Goal: Task Accomplishment & Management: Complete application form

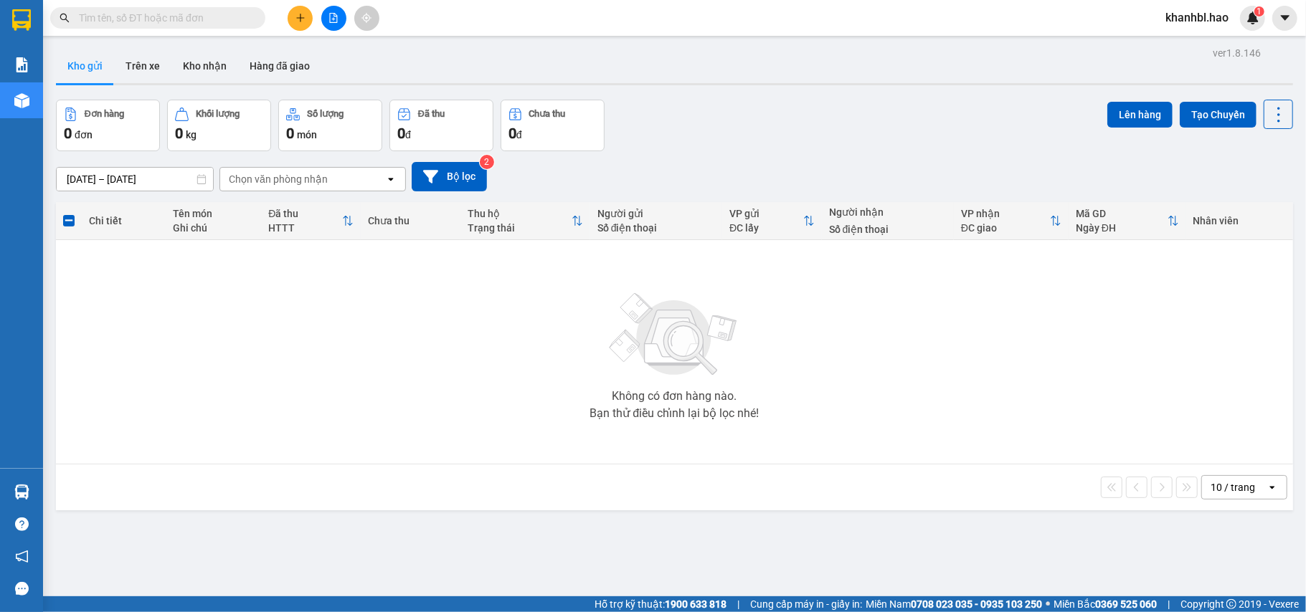
drag, startPoint x: 0, startPoint y: 0, endPoint x: 295, endPoint y: 17, distance: 295.9
click at [295, 17] on icon "plus" at bounding box center [300, 18] width 10 height 10
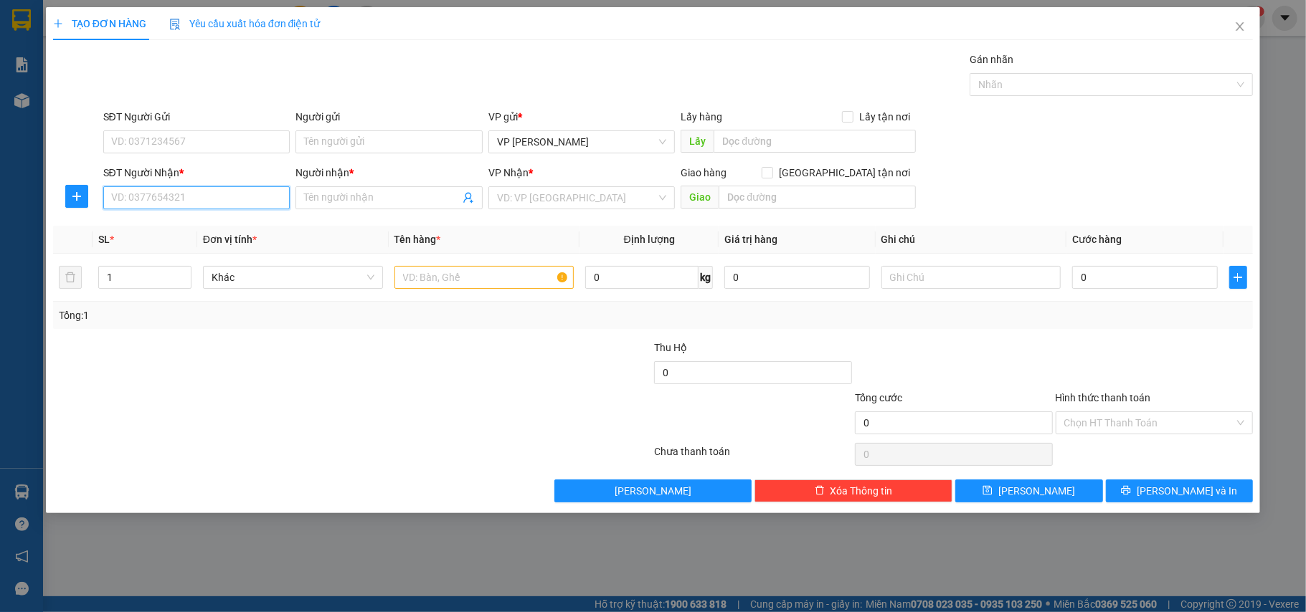
click at [212, 196] on input "SĐT Người Nhận *" at bounding box center [196, 197] width 187 height 23
type input "0983998026"
click at [376, 199] on input "Người nhận *" at bounding box center [382, 198] width 156 height 16
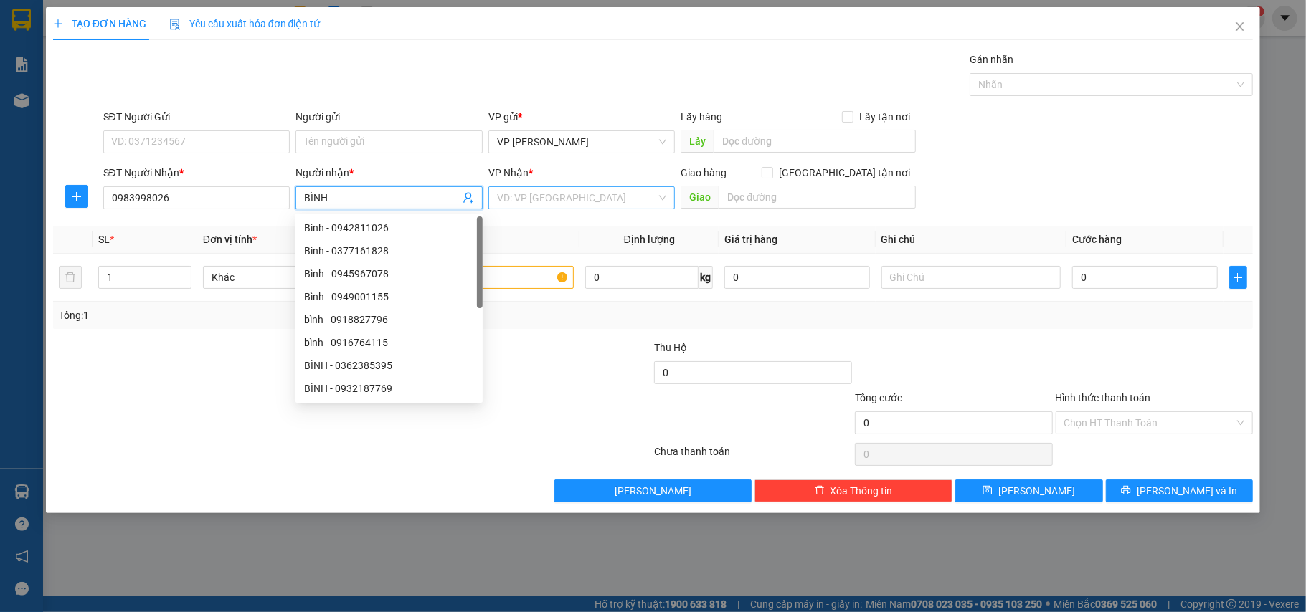
type input "BÌNH"
click at [537, 195] on input "search" at bounding box center [577, 198] width 160 height 22
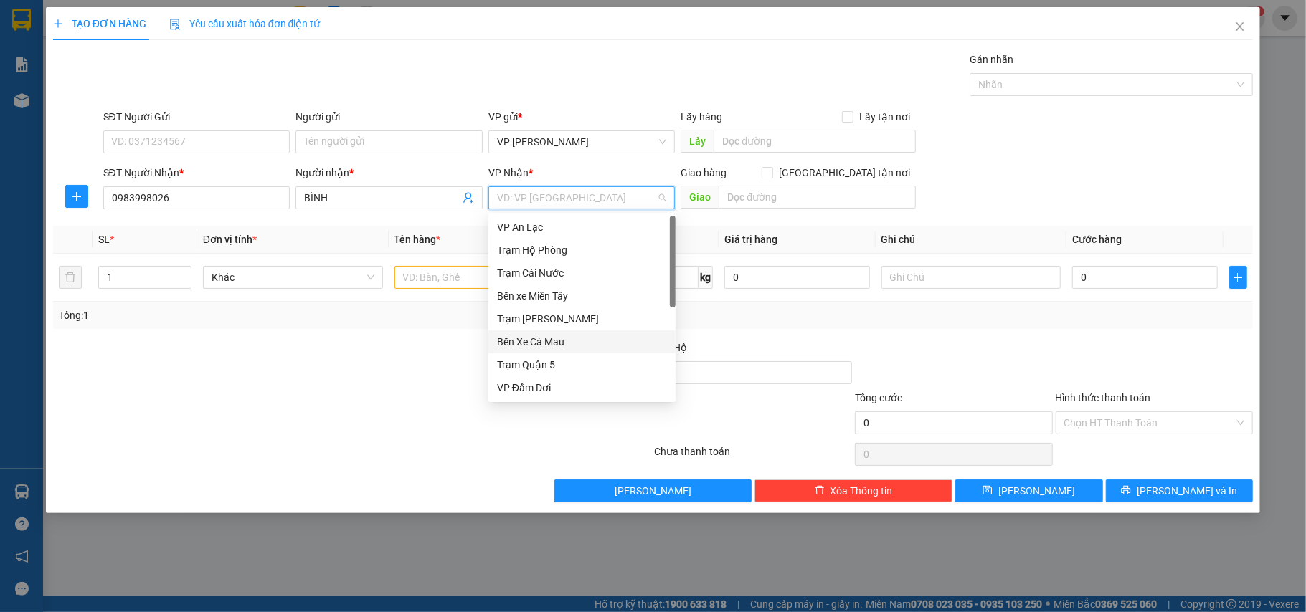
click at [552, 342] on div "Bến Xe Cà Mau" at bounding box center [582, 342] width 170 height 16
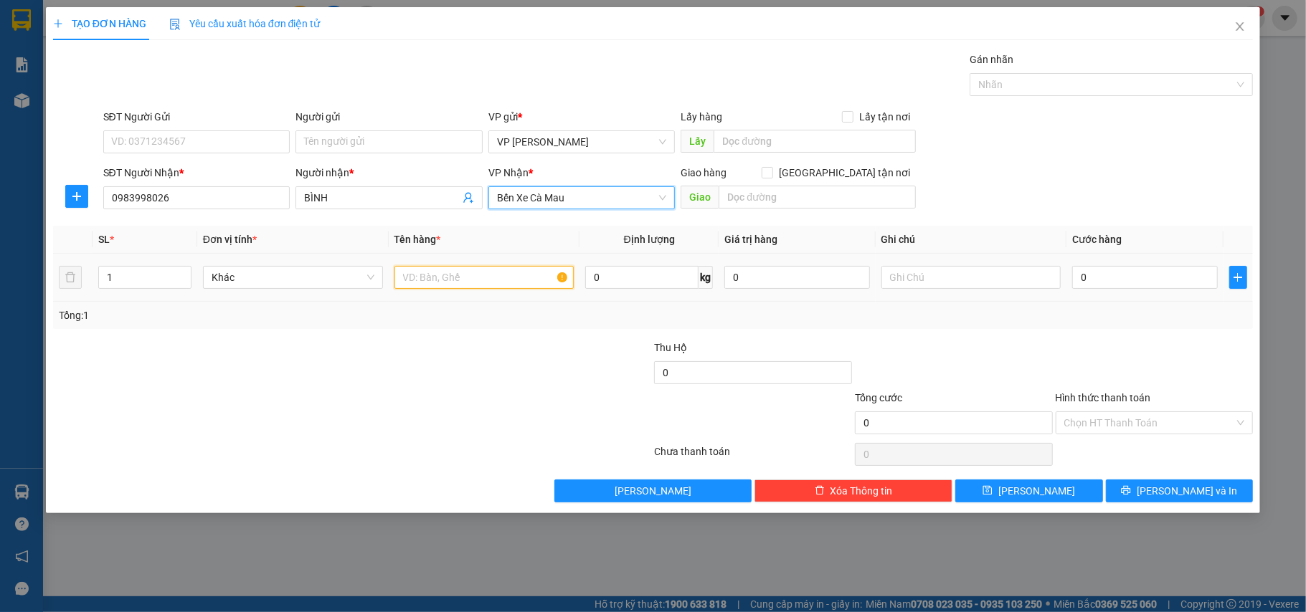
click at [460, 288] on input "text" at bounding box center [484, 277] width 180 height 23
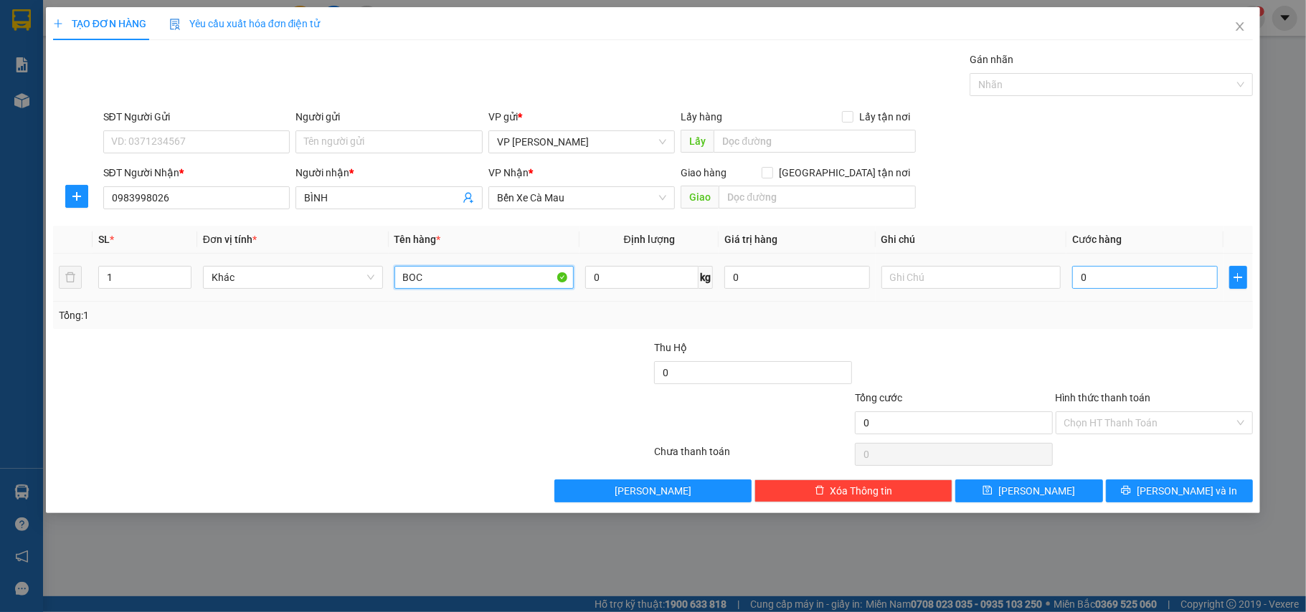
type input "BOC"
click at [1174, 268] on input "0" at bounding box center [1144, 277] width 145 height 23
type input "003"
type input "3"
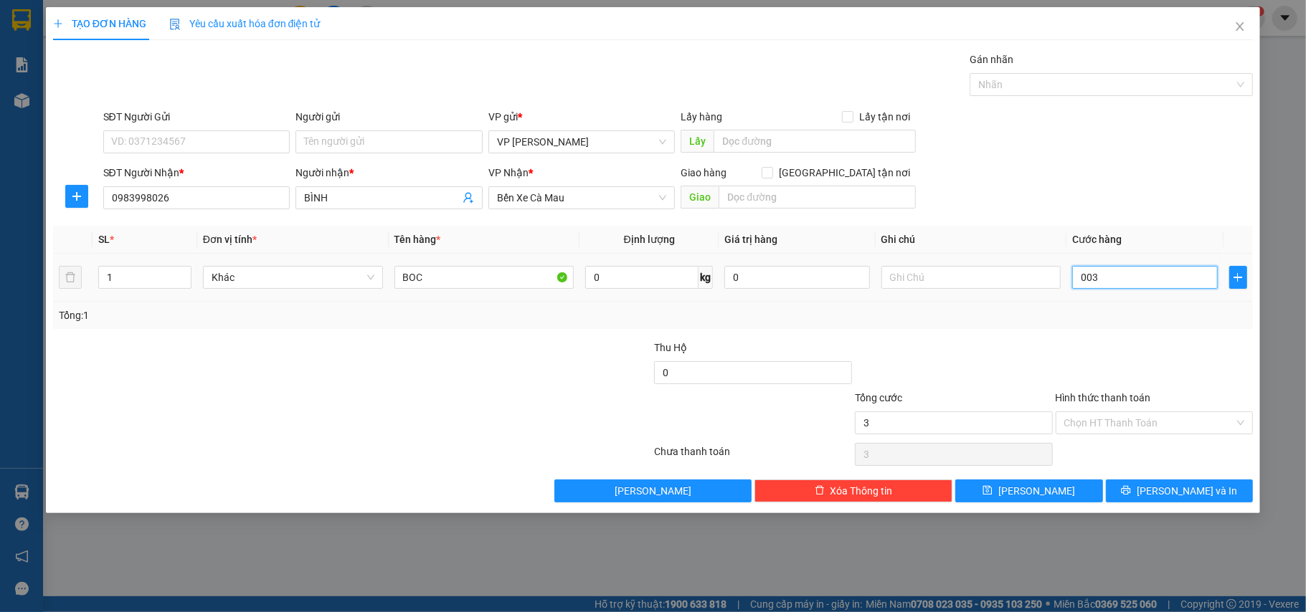
type input "0.030"
type input "30"
click at [1192, 496] on span "[PERSON_NAME] và In" at bounding box center [1186, 491] width 100 height 16
type input "30.000"
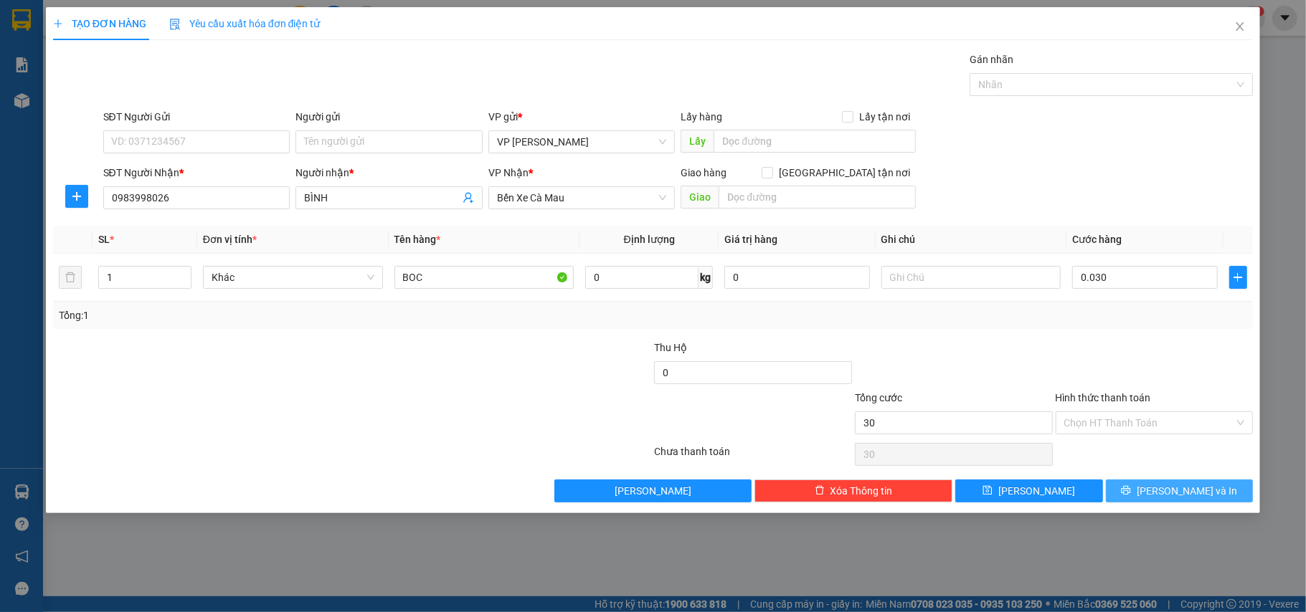
type input "30.000"
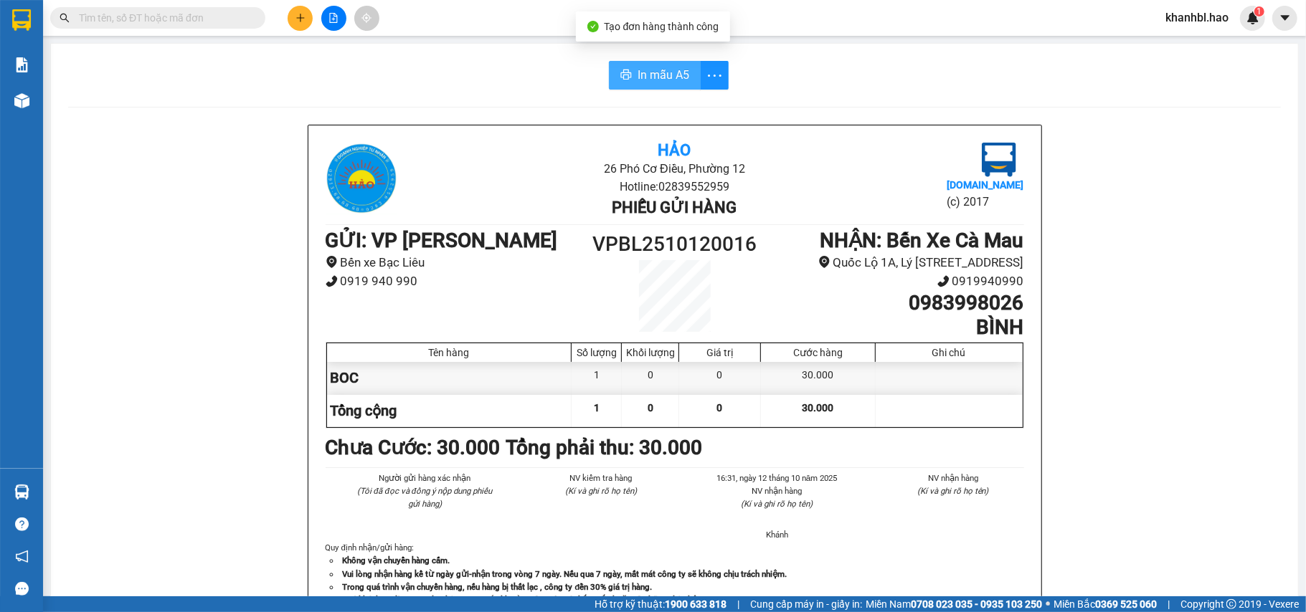
click at [677, 67] on span "In mẫu A5" at bounding box center [663, 75] width 52 height 18
click at [295, 20] on icon "plus" at bounding box center [300, 18] width 10 height 10
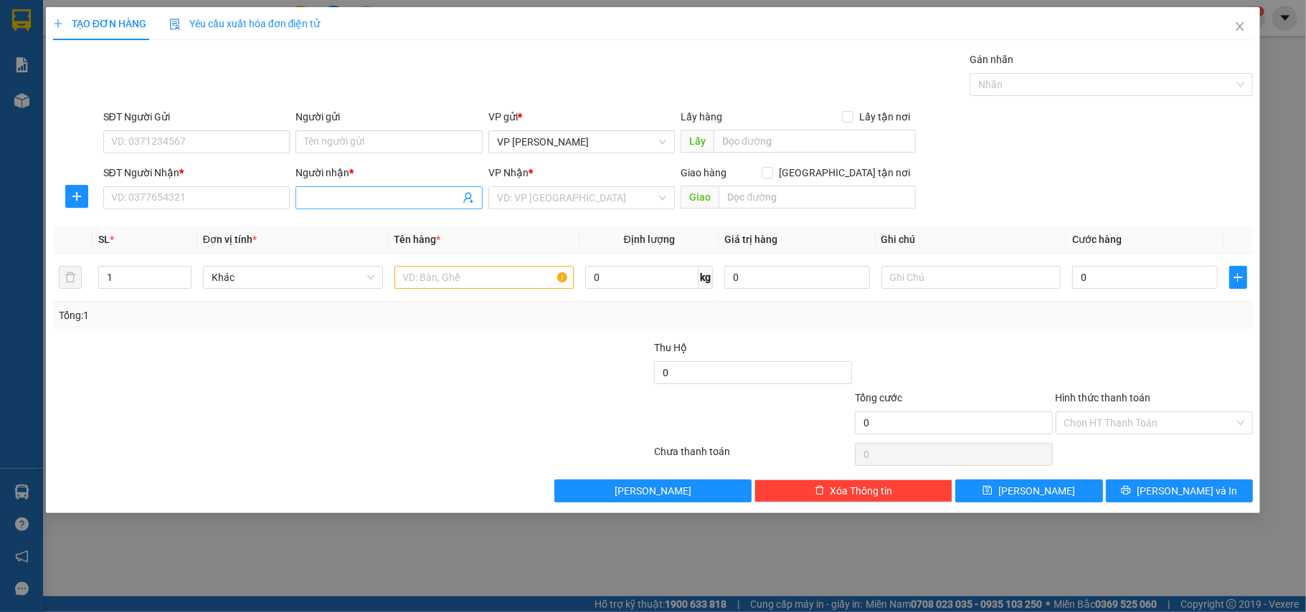
click at [400, 196] on input "Người nhận *" at bounding box center [382, 198] width 156 height 16
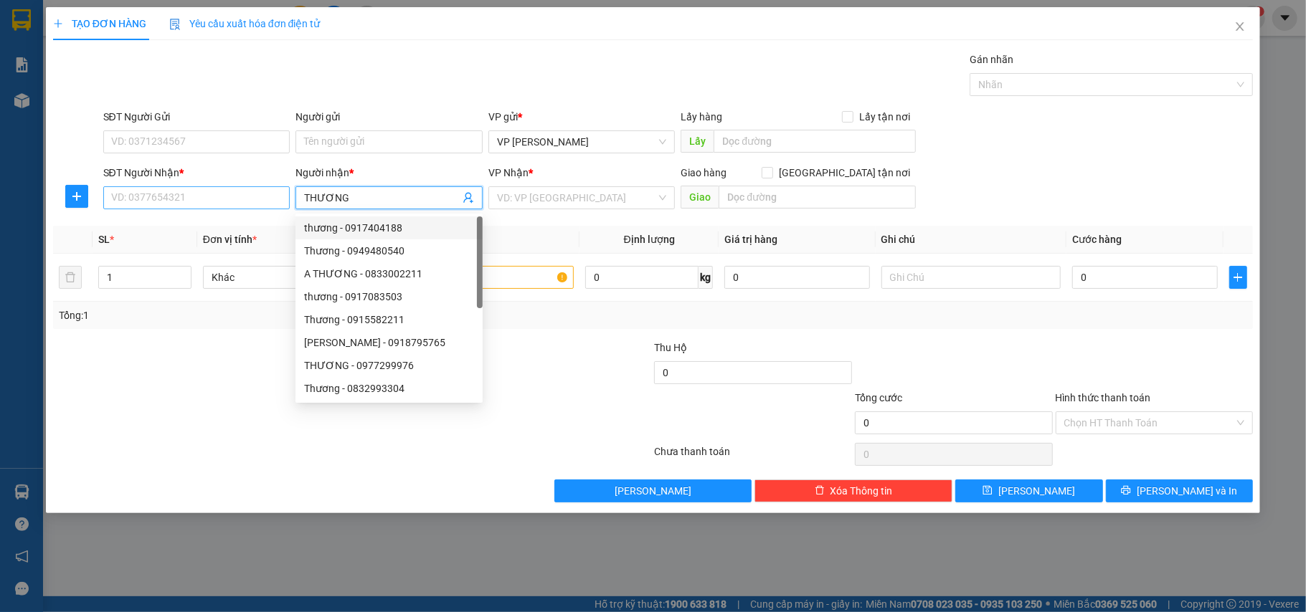
type input "THƯƠNG"
click at [212, 193] on input "SĐT Người Nhận *" at bounding box center [196, 197] width 187 height 23
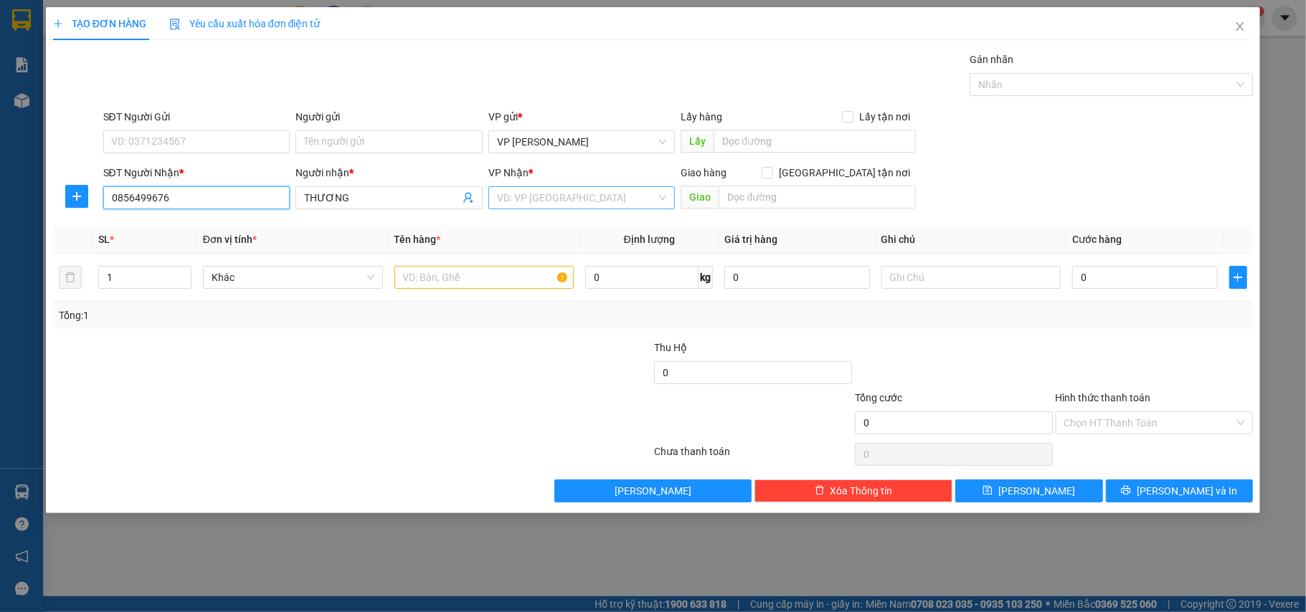
type input "0856499676"
click at [571, 192] on input "search" at bounding box center [577, 198] width 160 height 22
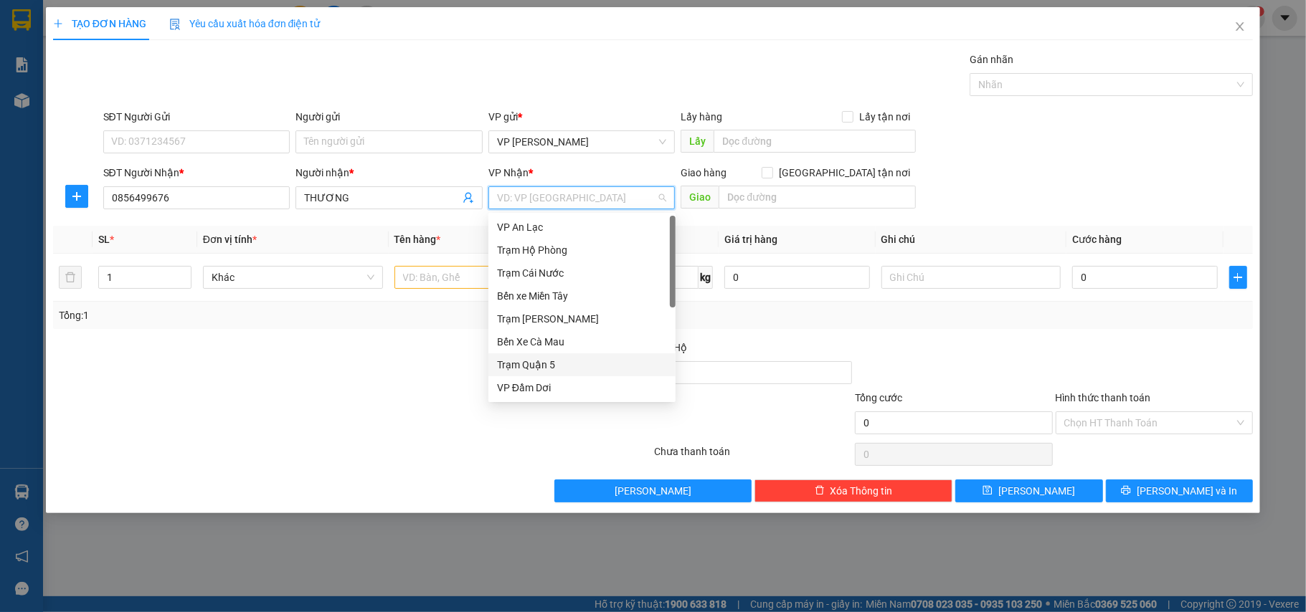
click at [549, 367] on div "Trạm Quận 5" at bounding box center [582, 365] width 170 height 16
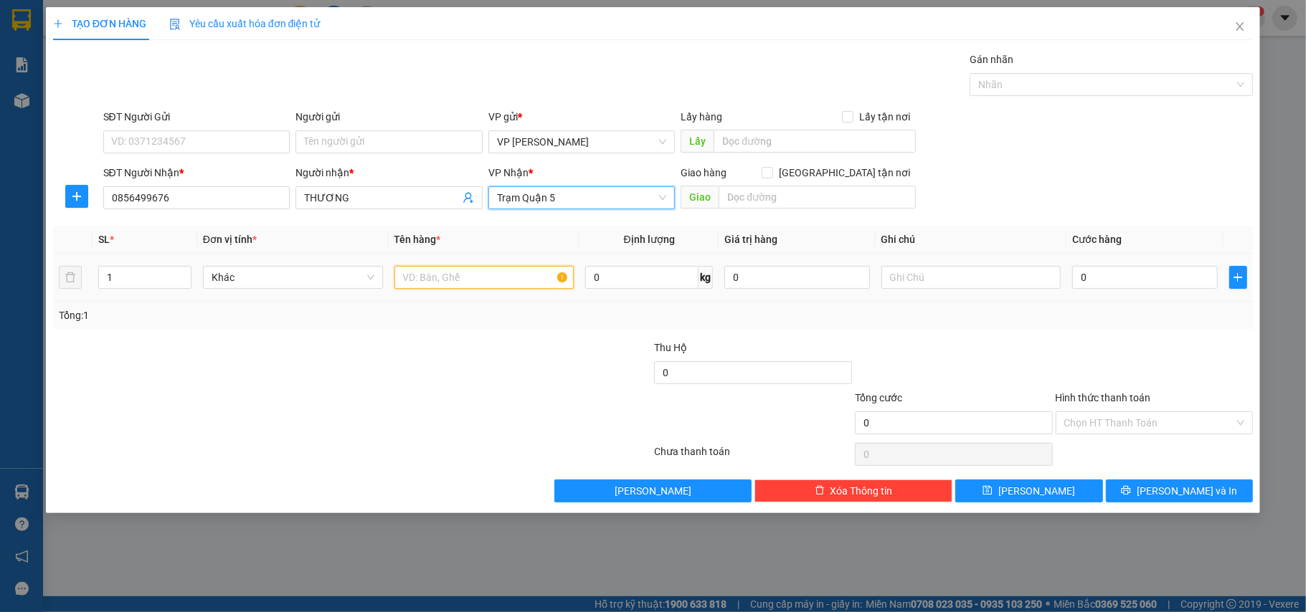
click at [479, 279] on input "text" at bounding box center [484, 277] width 180 height 23
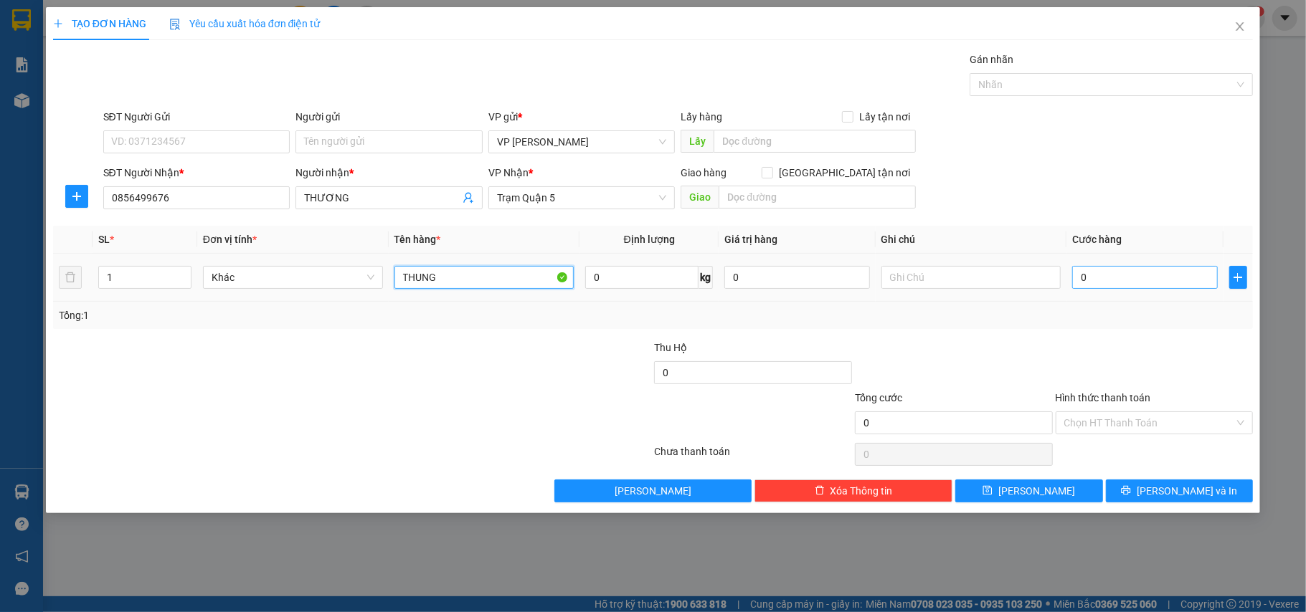
type input "THUNG"
click at [1176, 281] on input "0" at bounding box center [1144, 277] width 145 height 23
type input "003"
type input "3"
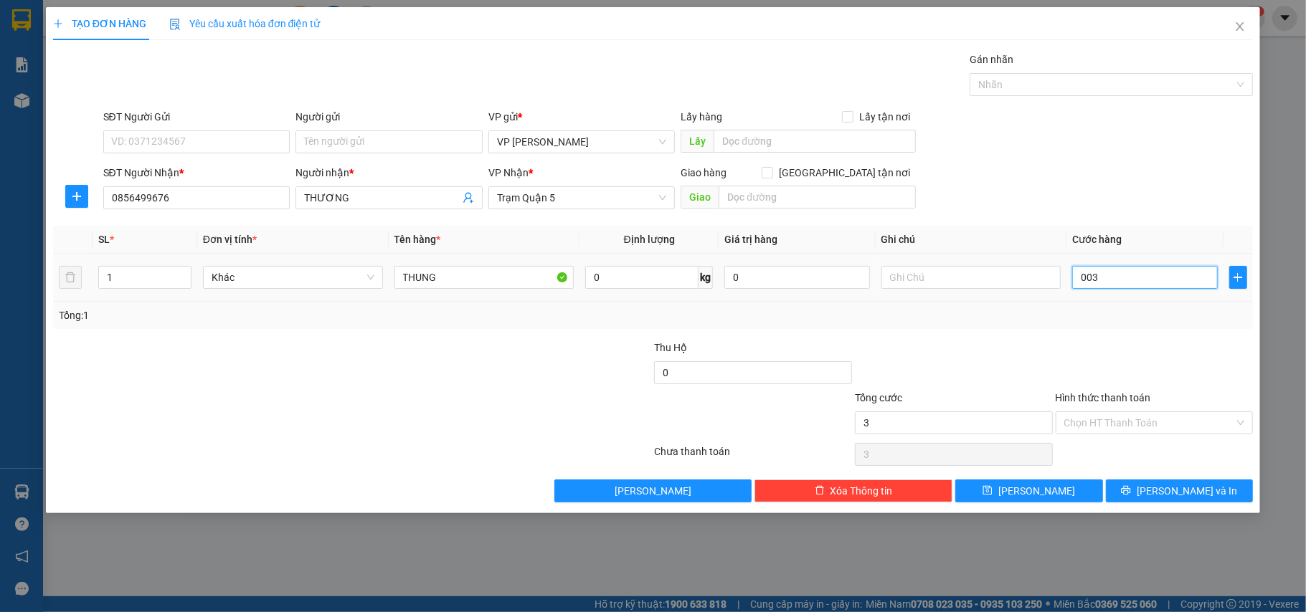
type input "0.030"
type input "30"
drag, startPoint x: 1144, startPoint y: 417, endPoint x: 1136, endPoint y: 437, distance: 21.6
click at [1144, 419] on input "Hình thức thanh toán" at bounding box center [1149, 423] width 171 height 22
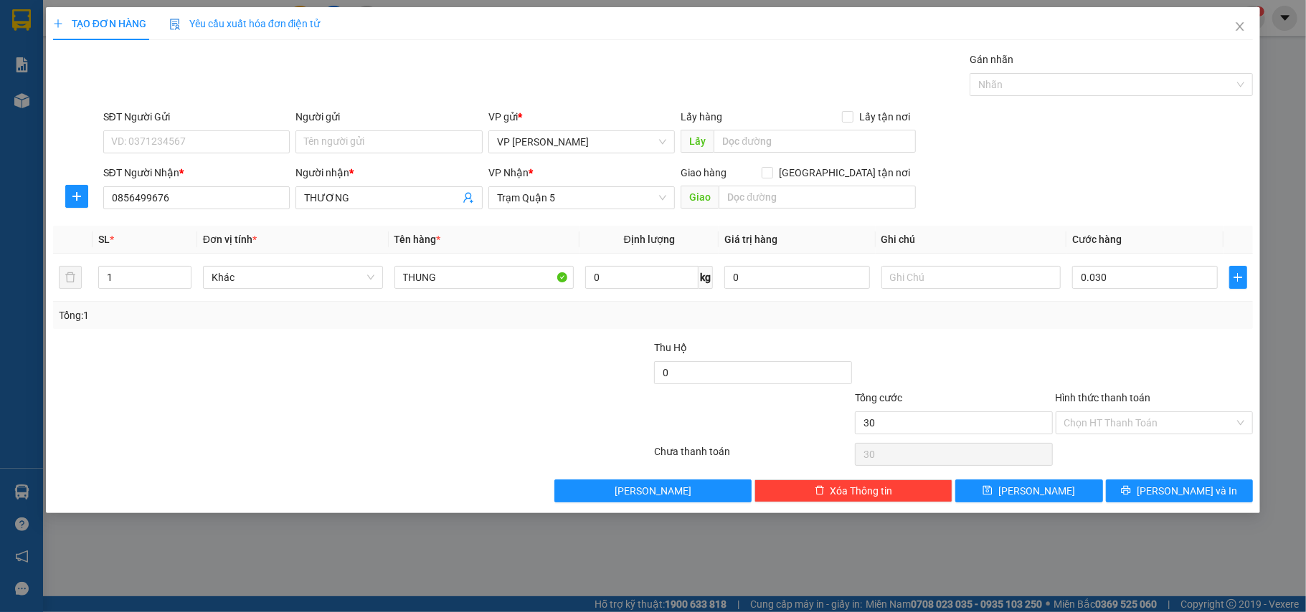
type input "30.000"
click at [1129, 449] on div "Tại văn phòng" at bounding box center [1154, 454] width 181 height 16
type input "0"
drag, startPoint x: 1162, startPoint y: 495, endPoint x: 1163, endPoint y: 486, distance: 8.7
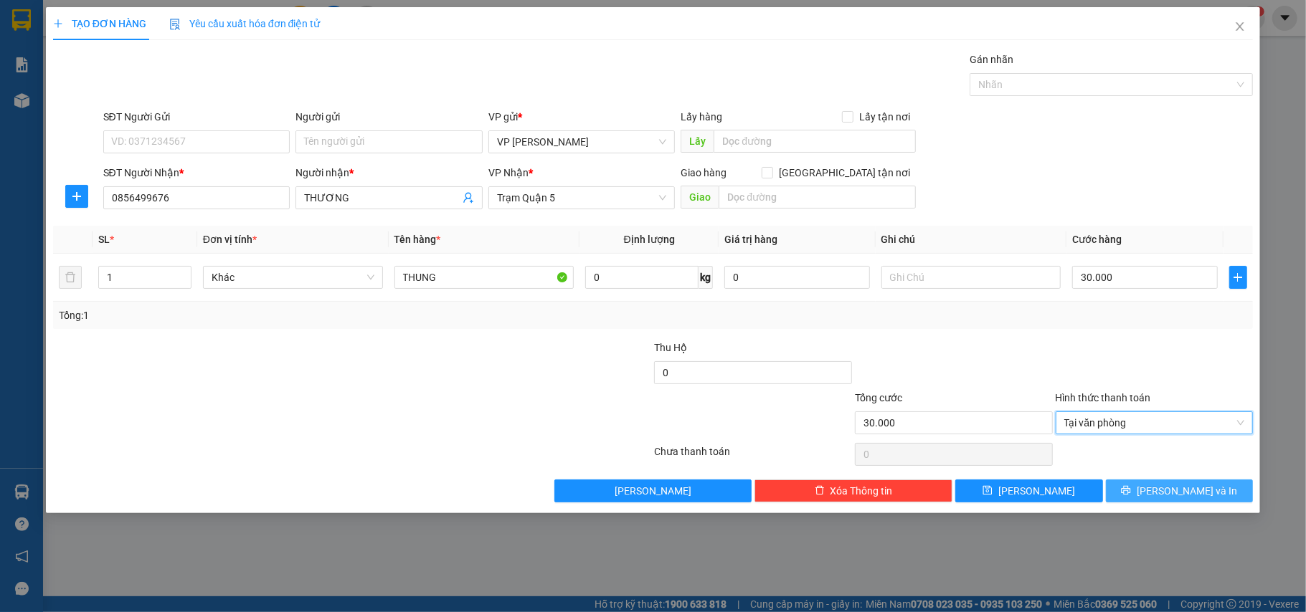
click at [1162, 495] on button "[PERSON_NAME] và In" at bounding box center [1180, 491] width 148 height 23
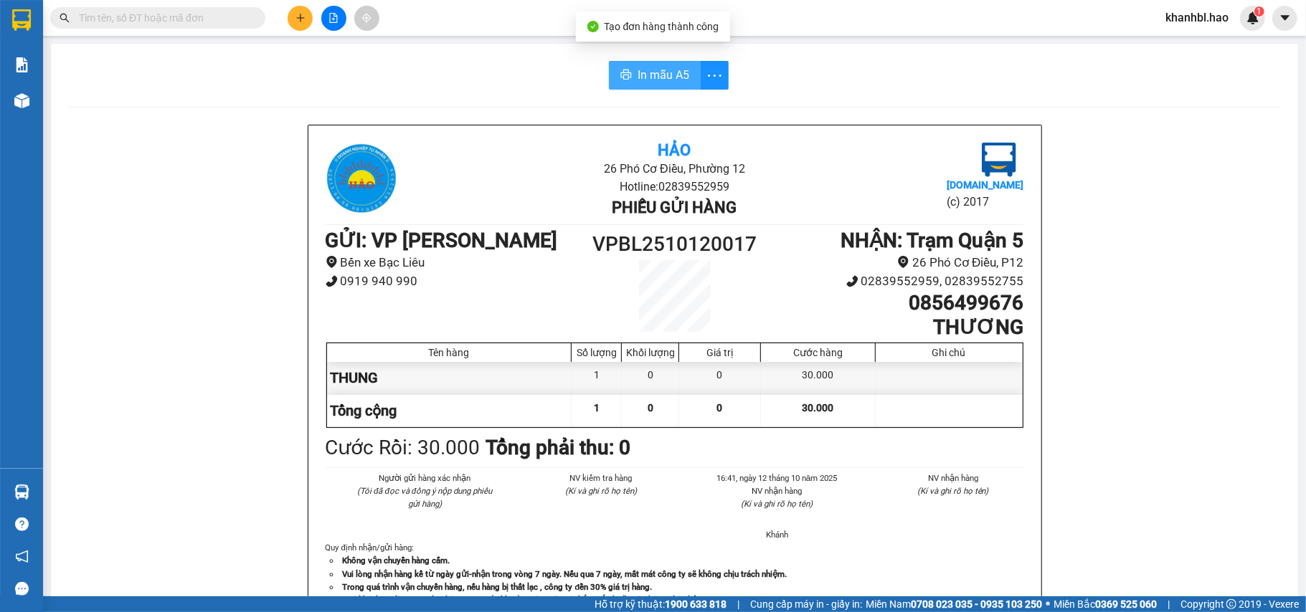
click at [665, 77] on span "In mẫu A5" at bounding box center [663, 75] width 52 height 18
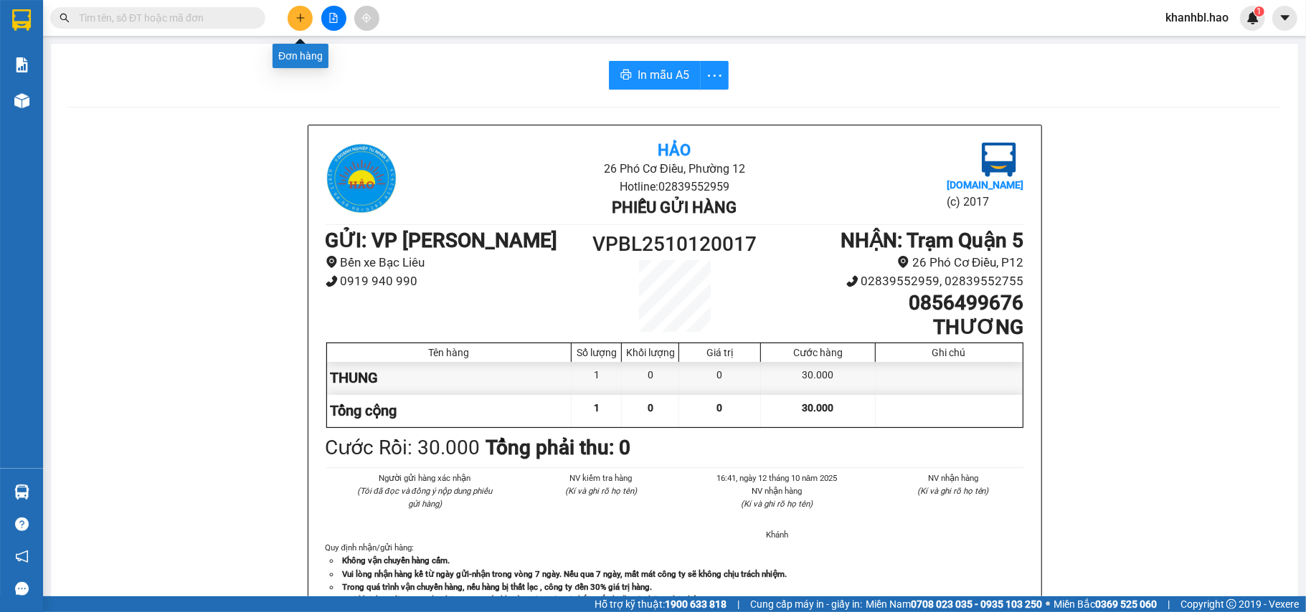
click at [302, 15] on icon "plus" at bounding box center [300, 18] width 10 height 10
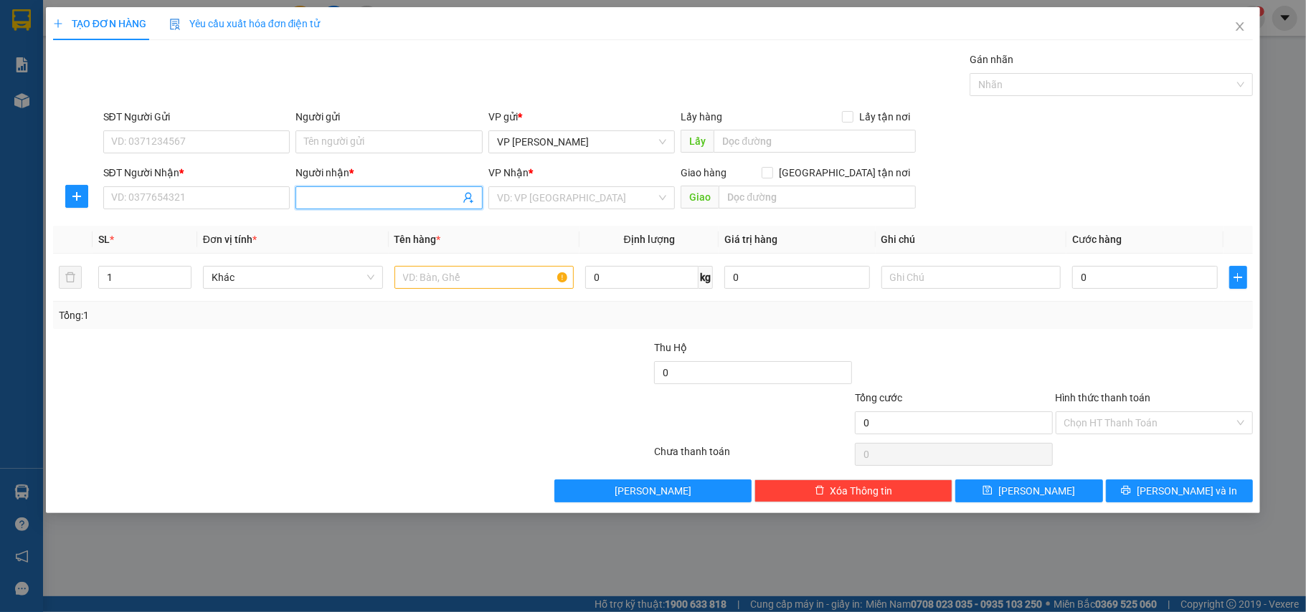
click at [359, 199] on input "Người nhận *" at bounding box center [382, 198] width 156 height 16
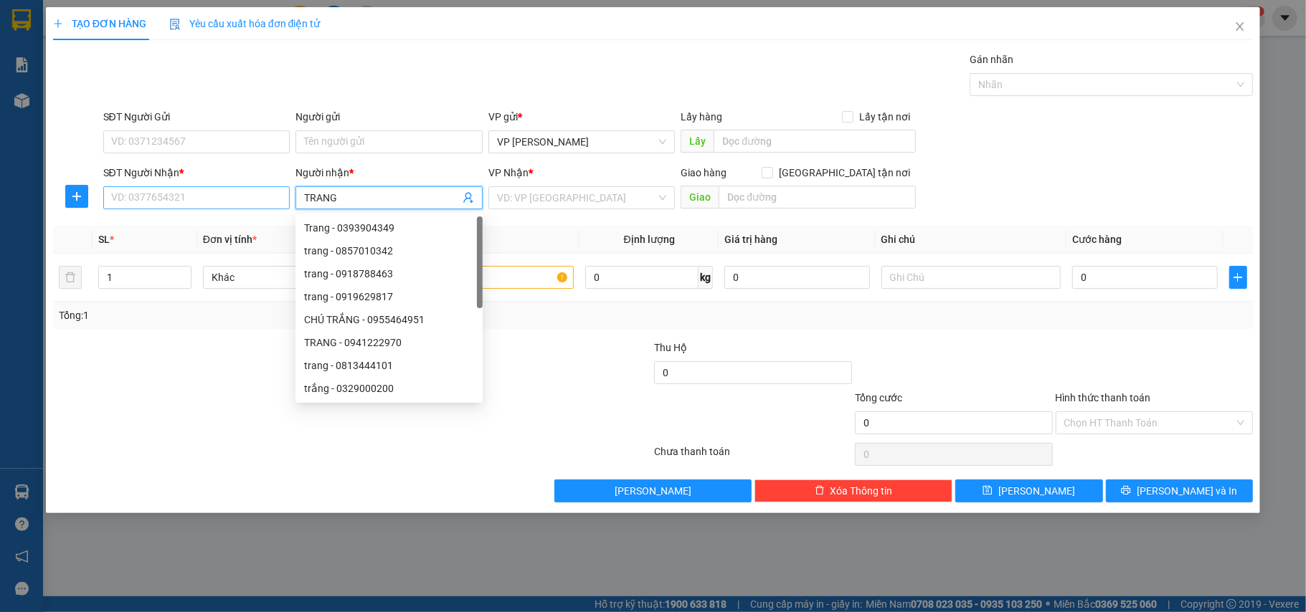
type input "TRANG"
click at [254, 204] on input "SĐT Người Nhận *" at bounding box center [196, 197] width 187 height 23
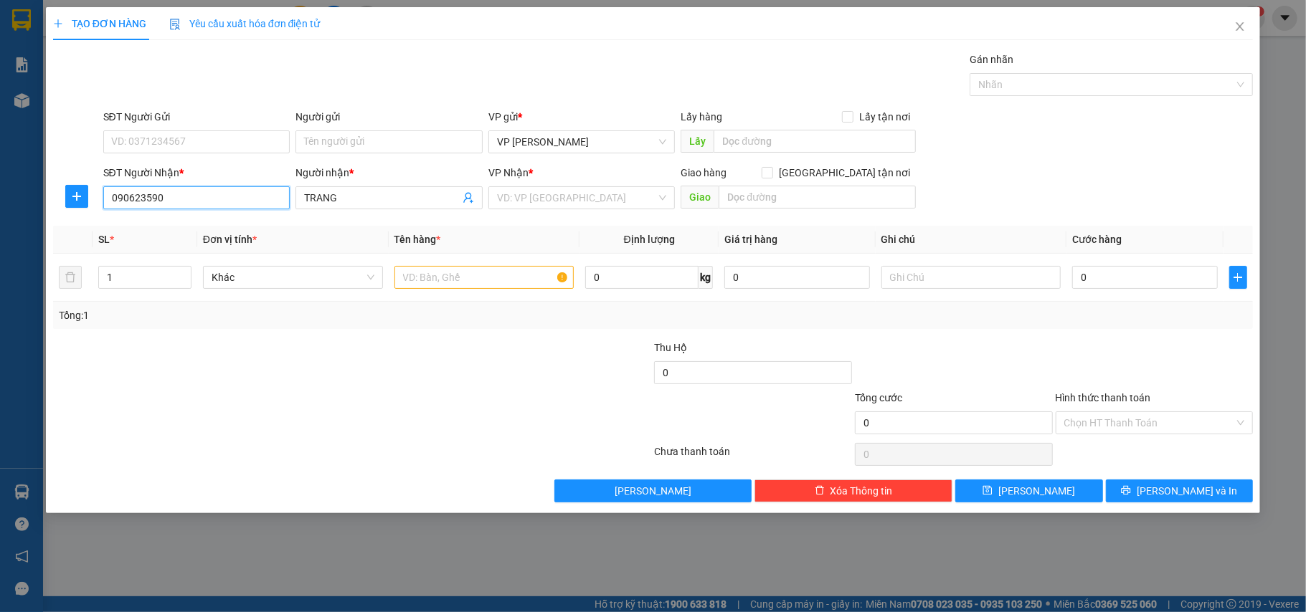
type input "0906235904"
click at [147, 230] on div "0906235904 - TRANG" at bounding box center [197, 228] width 170 height 16
type input "30.000"
type input "0906235904"
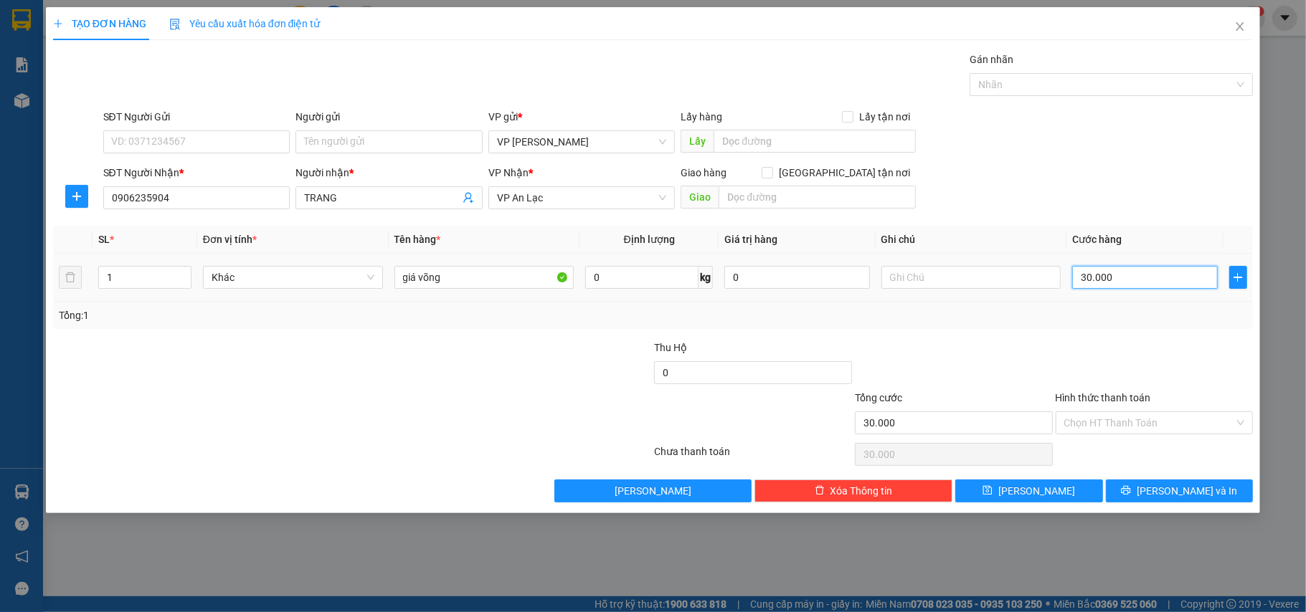
click at [1150, 287] on input "30.000" at bounding box center [1144, 277] width 145 height 23
type input "0"
type input "004"
type input "4"
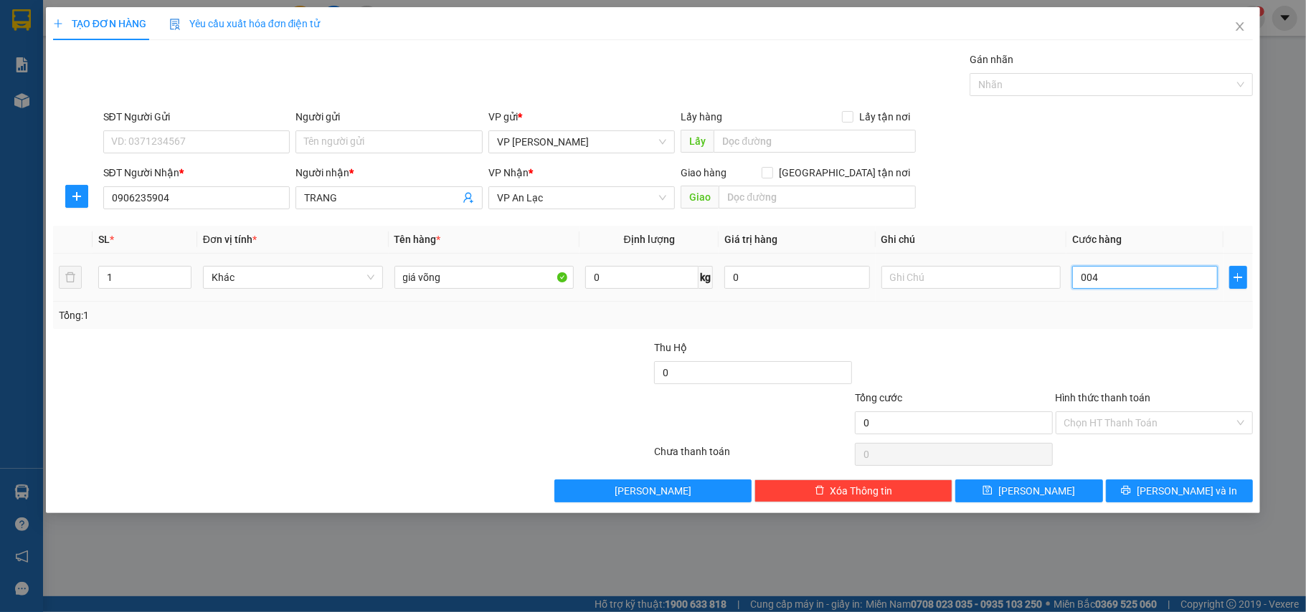
type input "4"
type input "0.040"
type input "40"
type input "0.040"
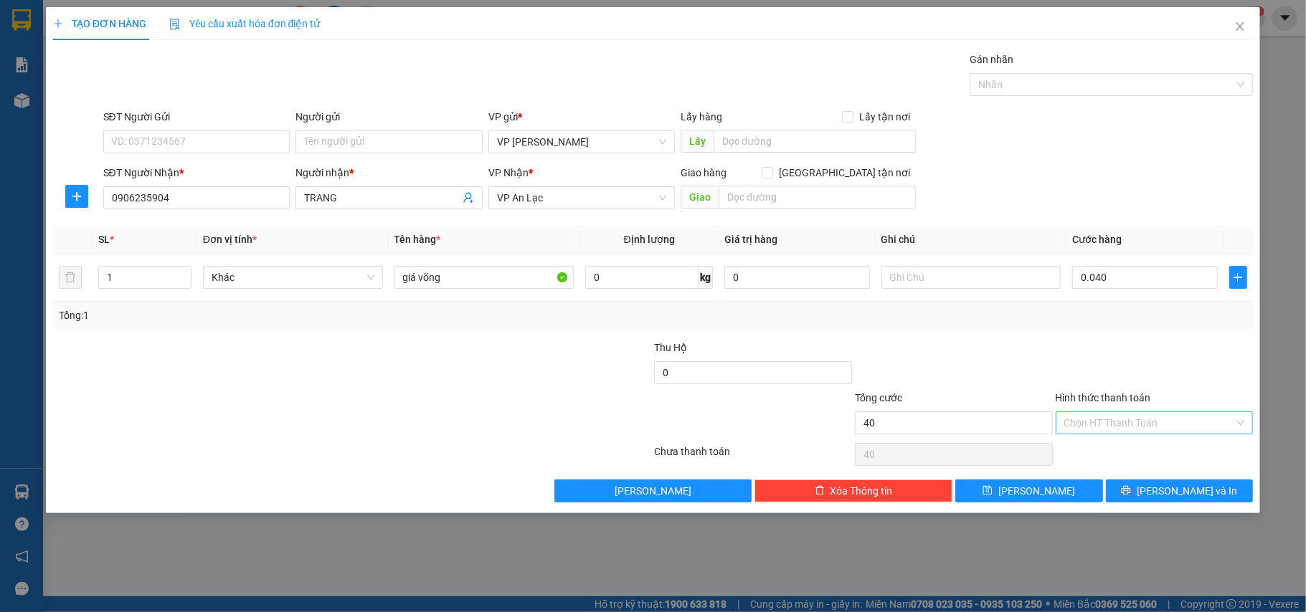
click at [1145, 424] on input "Hình thức thanh toán" at bounding box center [1149, 423] width 171 height 22
type input "40.000"
click at [1010, 341] on div at bounding box center [953, 365] width 201 height 50
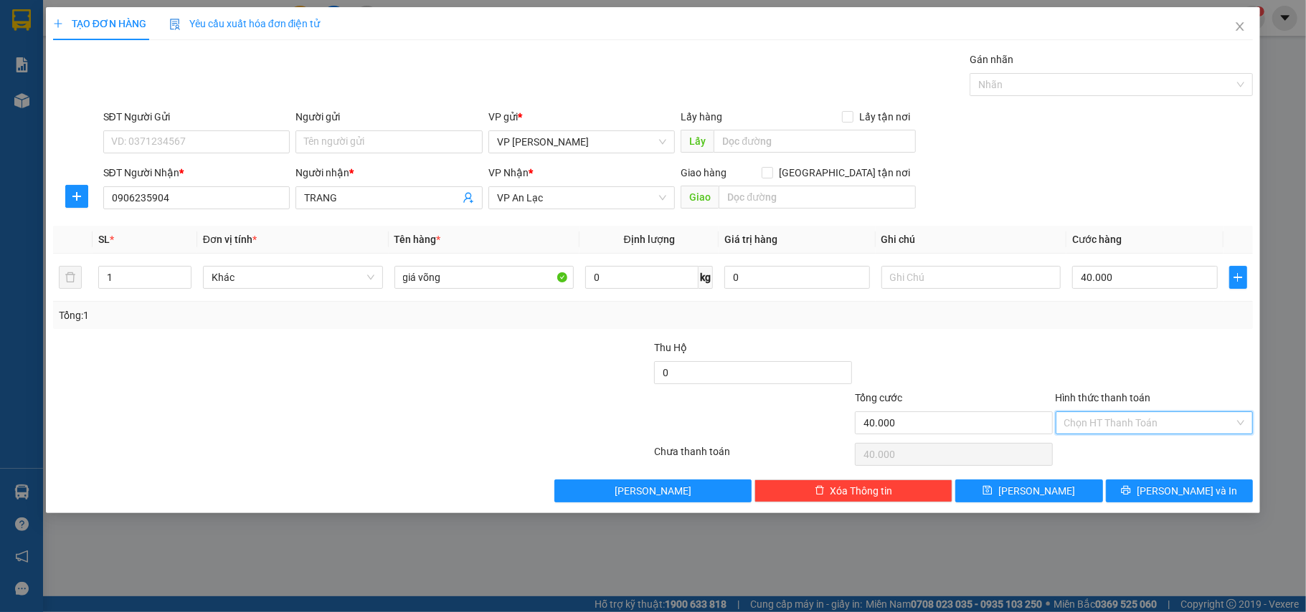
click at [1136, 424] on input "Hình thức thanh toán" at bounding box center [1149, 423] width 171 height 22
drag, startPoint x: 1133, startPoint y: 451, endPoint x: 1170, endPoint y: 500, distance: 61.4
click at [1133, 452] on div "Tại văn phòng" at bounding box center [1154, 454] width 181 height 16
type input "0"
click at [1173, 495] on span "[PERSON_NAME] và In" at bounding box center [1186, 491] width 100 height 16
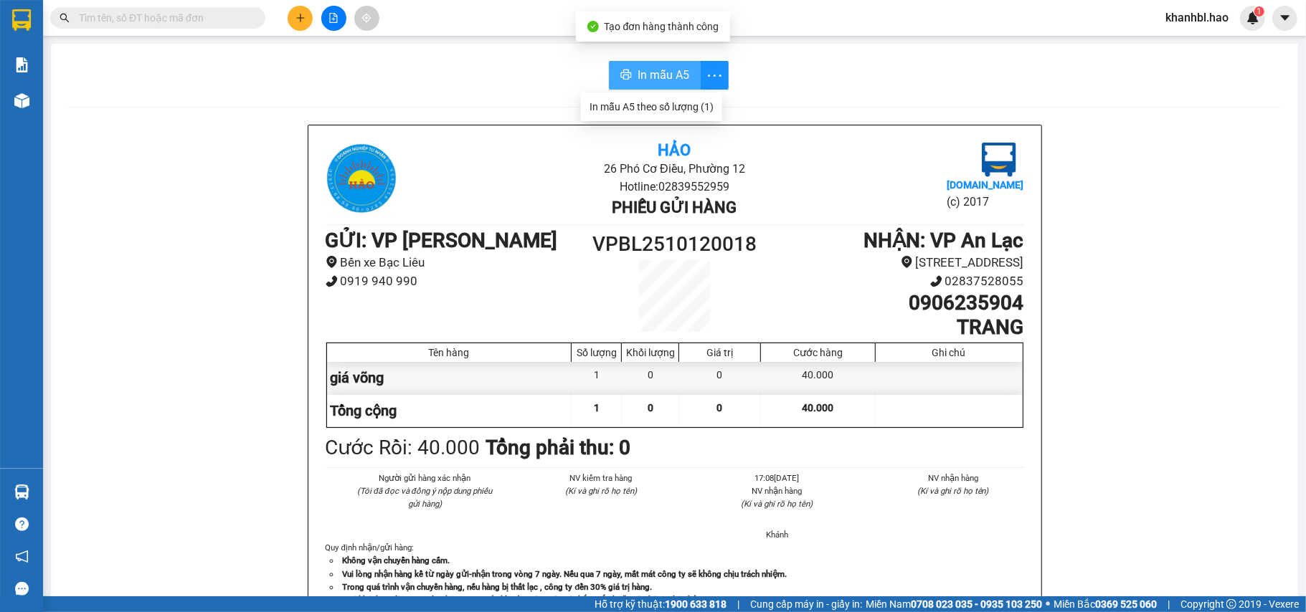
drag, startPoint x: 681, startPoint y: 76, endPoint x: 709, endPoint y: 85, distance: 29.3
click at [681, 77] on span "In mẫu A5" at bounding box center [663, 75] width 52 height 18
